Goal: Information Seeking & Learning: Learn about a topic

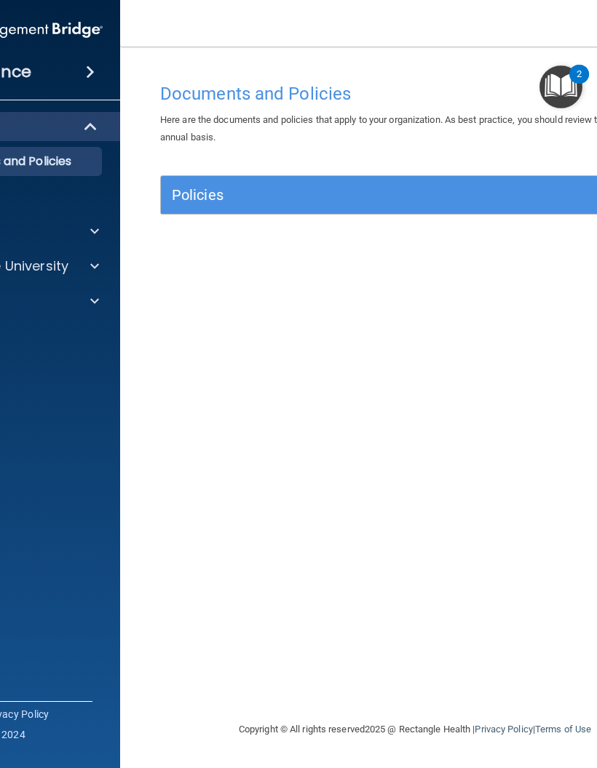
click at [26, 263] on p "OfficeSafe University" at bounding box center [0, 266] width 138 height 17
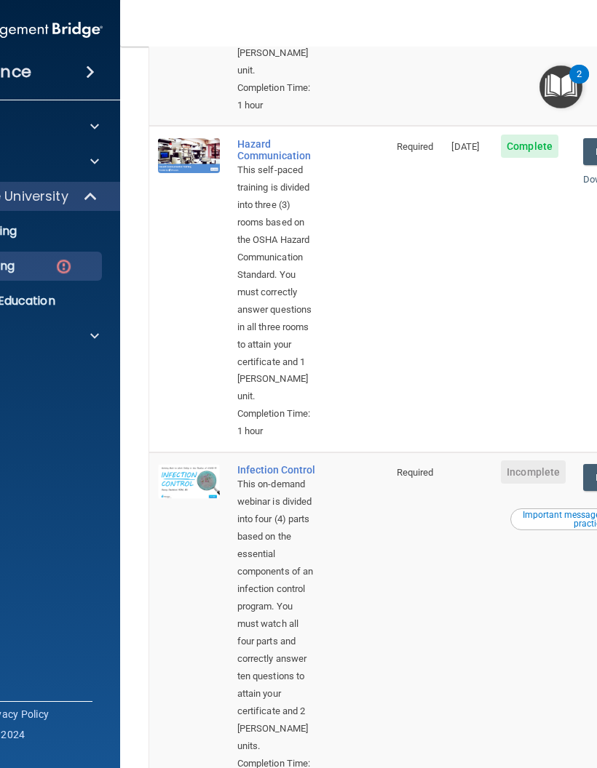
scroll to position [466, 0]
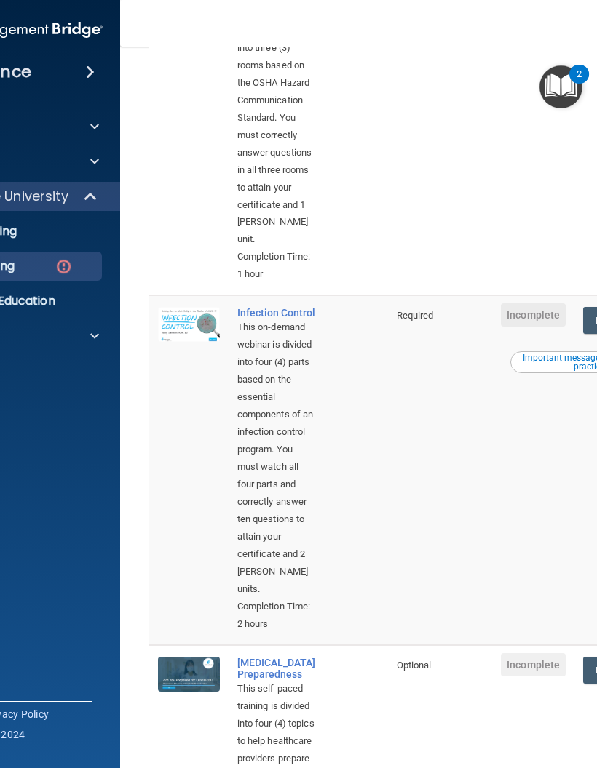
scroll to position [630, 0]
click at [12, 637] on div "Compliance HIPAA Documents and Policies Report an Incident Business Associates …" at bounding box center [3, 384] width 233 height 768
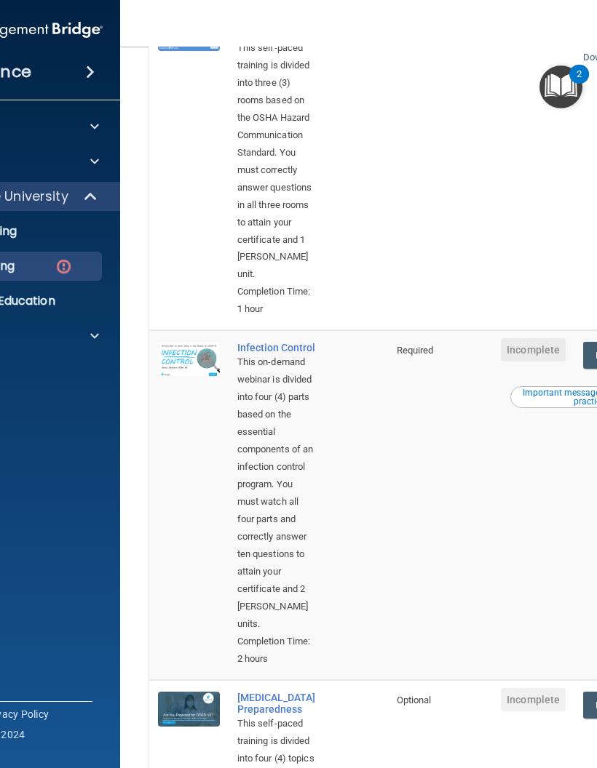
scroll to position [594, 0]
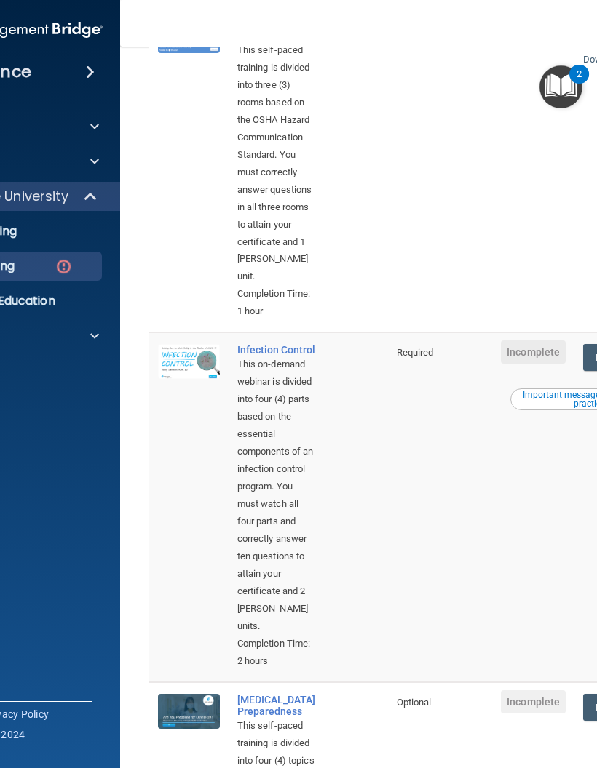
click at [564, 391] on div "Important message for California practices" at bounding box center [590, 399] width 157 height 17
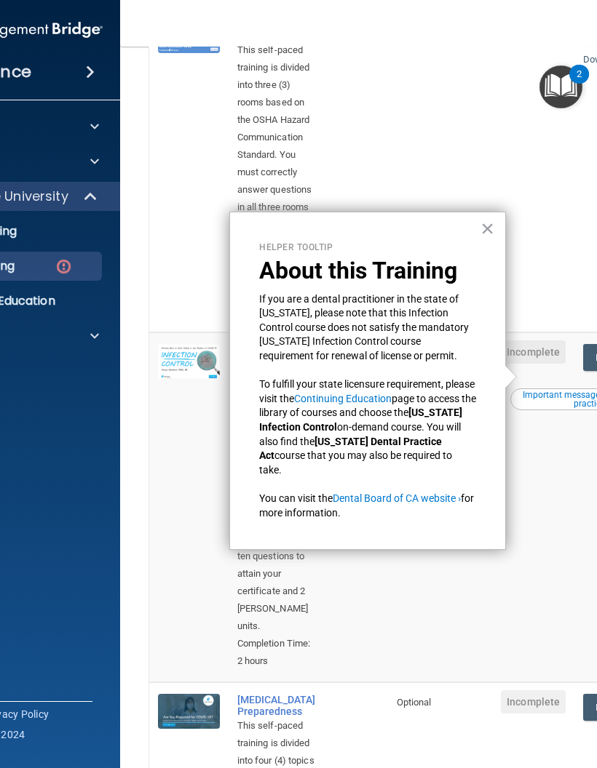
click at [488, 232] on button "×" at bounding box center [487, 228] width 14 height 23
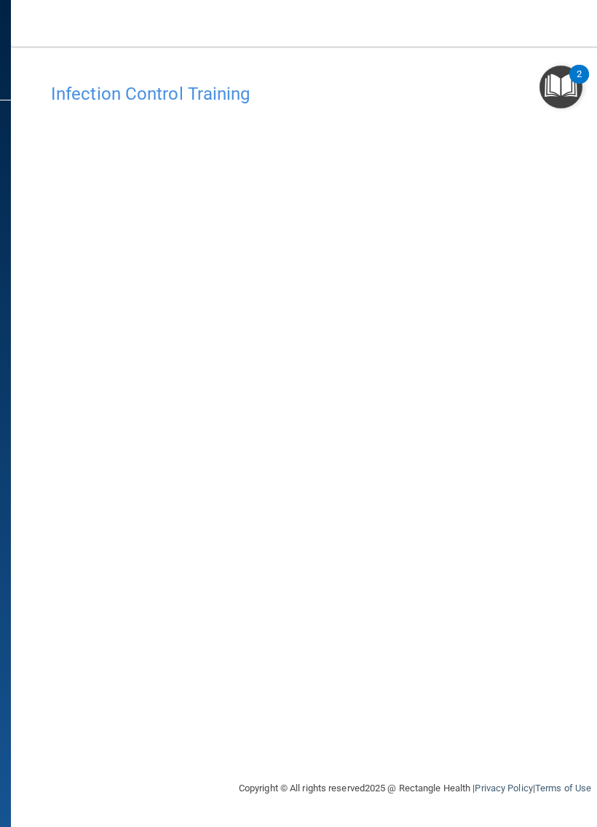
click at [123, 585] on div "Infection Control Training This course doesn’t expire until . Are you sure you …" at bounding box center [414, 428] width 749 height 704
